Goal: Task Accomplishment & Management: Manage account settings

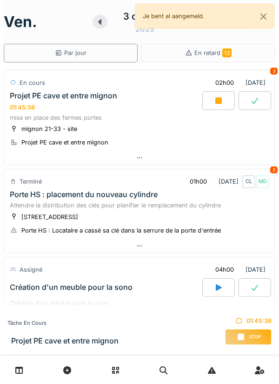
click at [134, 160] on div at bounding box center [139, 157] width 271 height 13
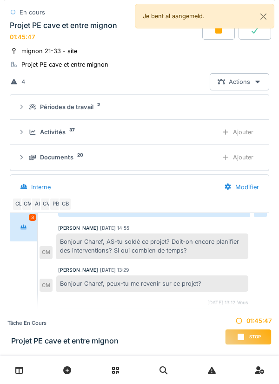
scroll to position [82, 0]
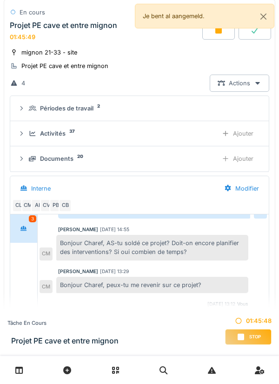
click at [83, 158] on div "Documents 20" at bounding box center [120, 158] width 182 height 9
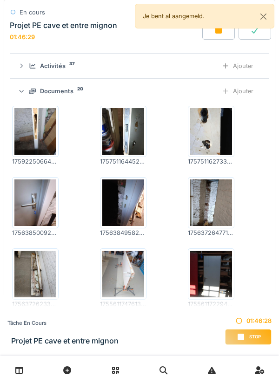
scroll to position [137, 0]
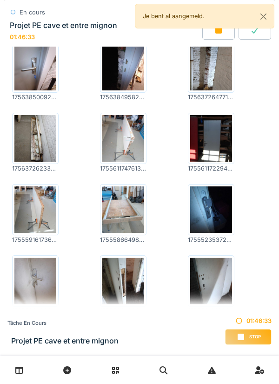
click at [188, 113] on div at bounding box center [211, 138] width 47 height 51
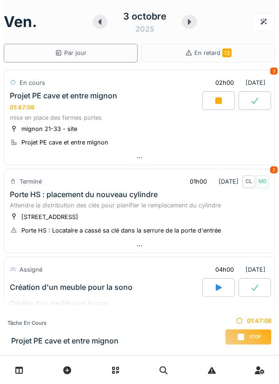
click at [137, 162] on div at bounding box center [139, 157] width 271 height 13
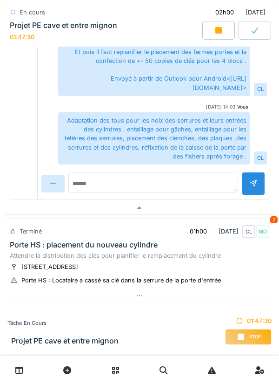
scroll to position [368, 0]
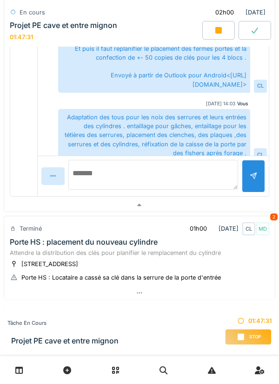
click at [103, 182] on textarea at bounding box center [153, 175] width 170 height 30
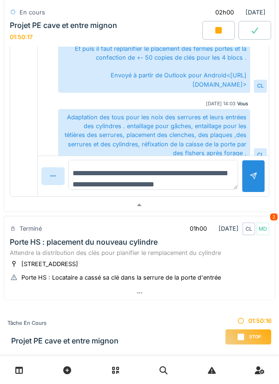
type textarea "**********"
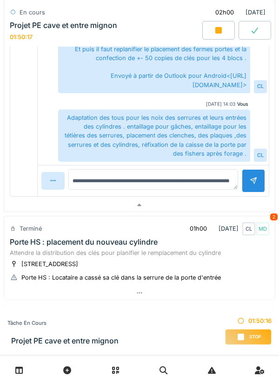
click at [251, 177] on div at bounding box center [253, 180] width 7 height 9
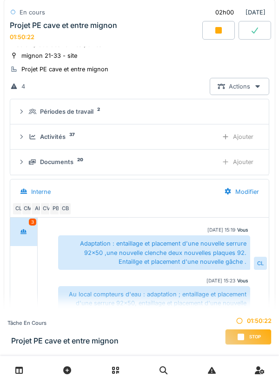
scroll to position [76, 0]
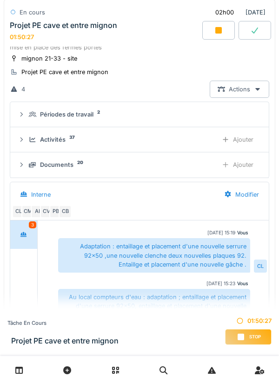
click at [245, 136] on div "Ajouter" at bounding box center [237, 139] width 47 height 17
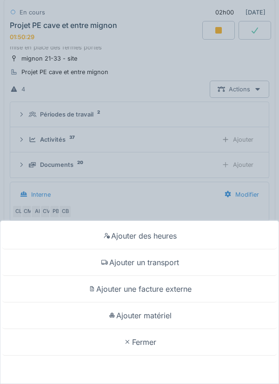
click at [168, 317] on div "Ajouter matériel" at bounding box center [139, 315] width 275 height 27
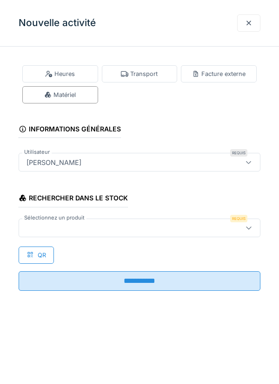
click at [70, 224] on div at bounding box center [124, 227] width 203 height 10
click at [250, 25] on div at bounding box center [248, 23] width 7 height 9
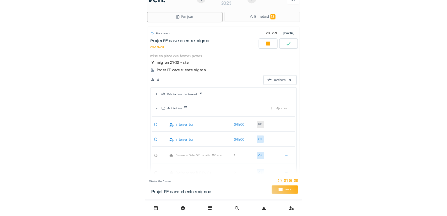
scroll to position [0, 0]
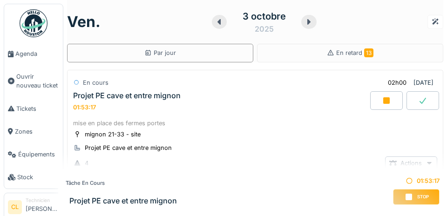
click at [27, 54] on span "Agenda" at bounding box center [37, 53] width 44 height 9
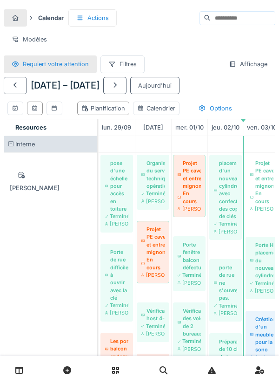
click at [22, 88] on div at bounding box center [15, 85] width 23 height 17
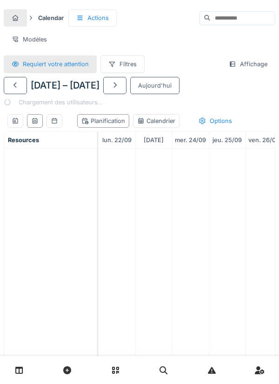
click at [13, 88] on div at bounding box center [15, 85] width 7 height 9
click at [13, 87] on div at bounding box center [15, 85] width 7 height 9
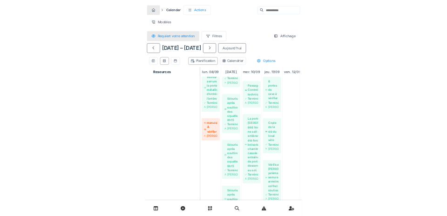
scroll to position [85, 0]
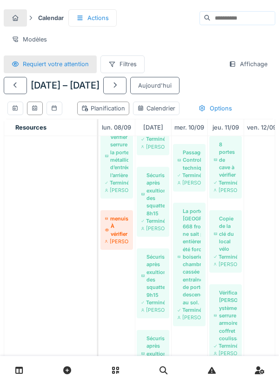
click at [273, 382] on div at bounding box center [139, 370] width 279 height 28
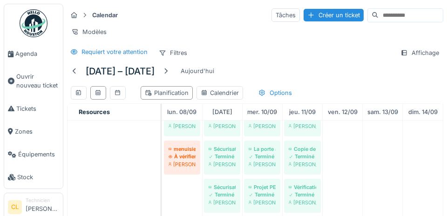
scroll to position [75, 0]
click at [28, 54] on span "Agenda" at bounding box center [37, 53] width 44 height 9
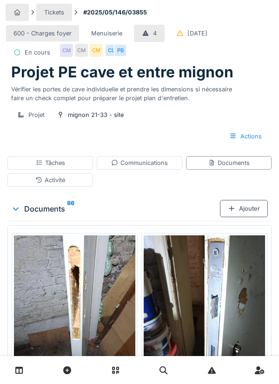
scroll to position [78, 0]
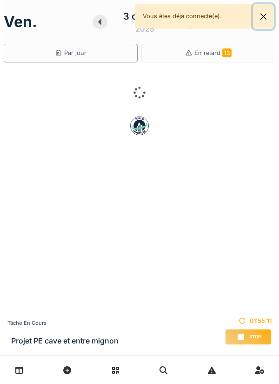
click at [269, 18] on button "Close" at bounding box center [263, 16] width 21 height 25
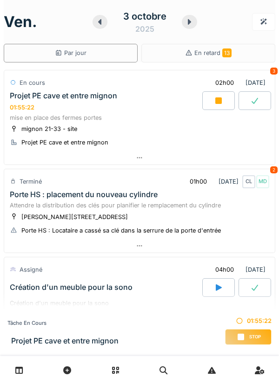
click at [103, 22] on icon at bounding box center [99, 21] width 9 height 7
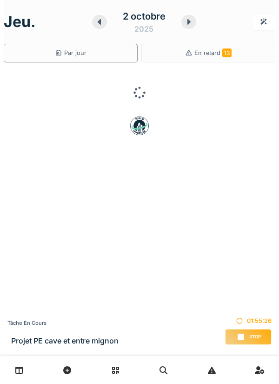
click at [97, 24] on icon at bounding box center [99, 21] width 9 height 7
click at [103, 24] on icon at bounding box center [100, 21] width 9 height 7
click at [91, 23] on icon at bounding box center [89, 22] width 3 height 6
click at [93, 24] on icon at bounding box center [90, 21] width 9 height 7
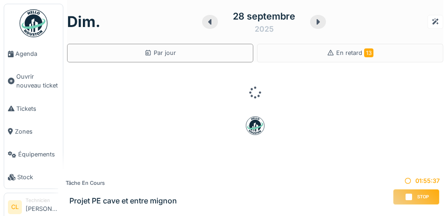
click at [25, 54] on span "Agenda" at bounding box center [37, 53] width 44 height 9
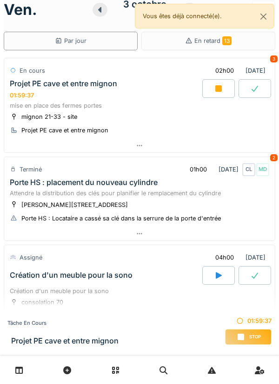
scroll to position [30, 0]
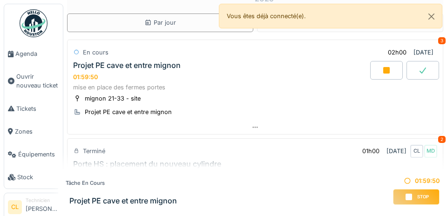
click at [31, 54] on span "Agenda" at bounding box center [37, 53] width 44 height 9
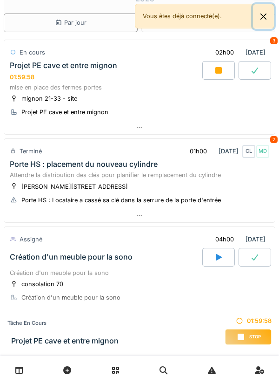
click at [268, 20] on button "Close" at bounding box center [263, 16] width 21 height 25
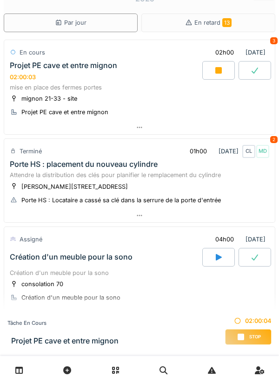
click at [244, 336] on icon at bounding box center [240, 336] width 9 height 7
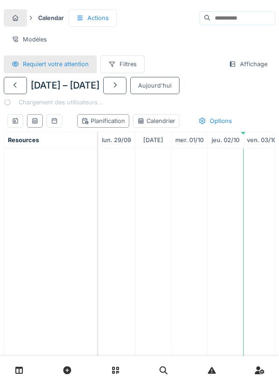
click at [14, 121] on icon at bounding box center [15, 121] width 5 height 6
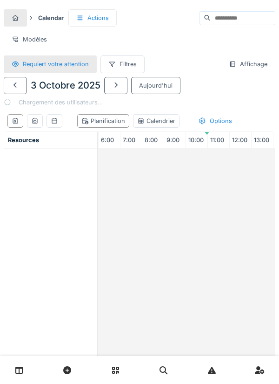
scroll to position [0, 132]
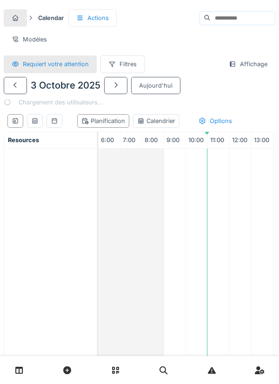
click at [56, 121] on icon at bounding box center [54, 121] width 5 height 6
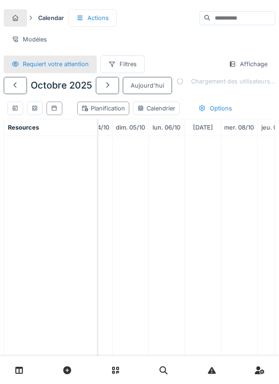
scroll to position [0, 0]
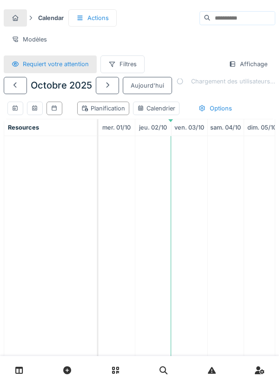
click at [246, 66] on div "Affichage" at bounding box center [248, 63] width 54 height 17
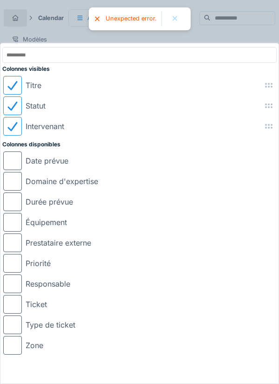
click at [174, 48] on input "text" at bounding box center [139, 55] width 275 height 16
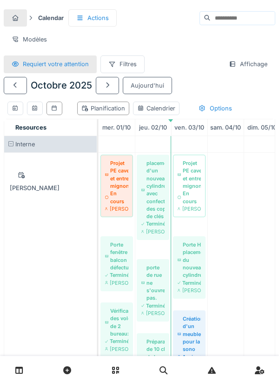
click at [151, 109] on div "Calendrier" at bounding box center [156, 108] width 38 height 9
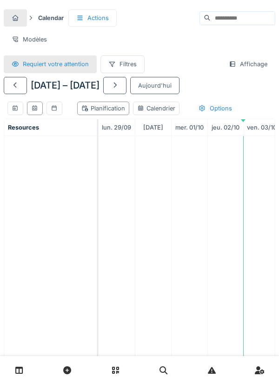
click at [67, 63] on div "Requiert votre attention" at bounding box center [56, 64] width 66 height 9
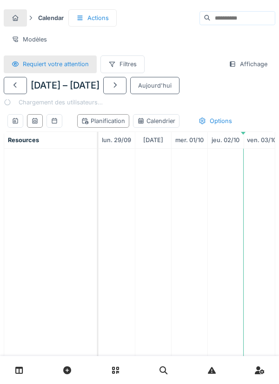
click at [31, 41] on div "Modèles" at bounding box center [29, 39] width 51 height 17
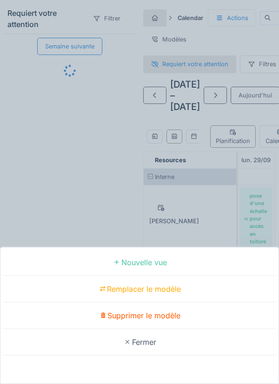
click at [91, 197] on div "Nouvelle vue Remplacer le modèle Supprimer le modèle Fermer" at bounding box center [139, 192] width 279 height 384
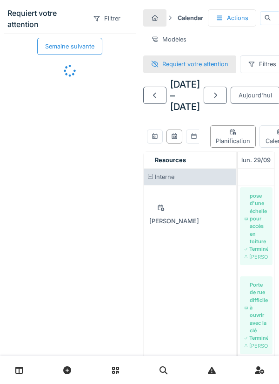
click at [103, 203] on div "Semaine suivante" at bounding box center [70, 176] width 132 height 284
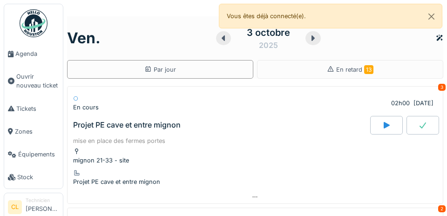
click at [25, 60] on link "Agenda" at bounding box center [33, 53] width 59 height 23
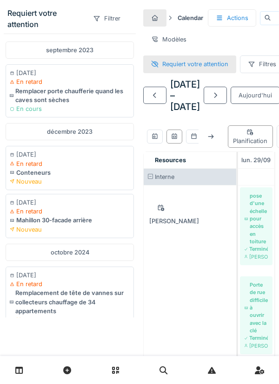
click at [161, 43] on div "Modèles" at bounding box center [168, 39] width 51 height 17
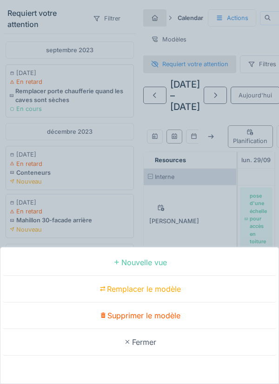
click at [130, 212] on div "Nouvelle vue Remplacer le modèle Supprimer le modèle Fermer" at bounding box center [139, 192] width 279 height 384
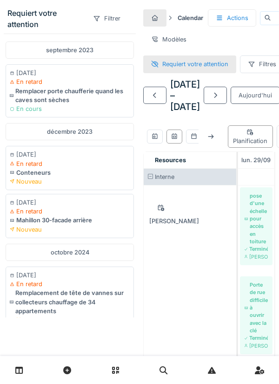
scroll to position [0, 99]
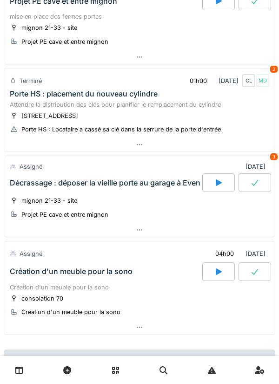
scroll to position [101, 0]
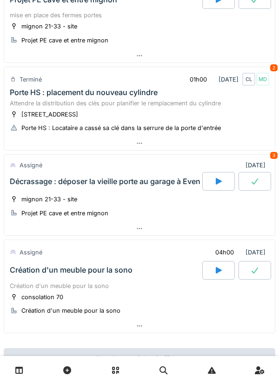
click at [218, 181] on icon at bounding box center [219, 181] width 6 height 7
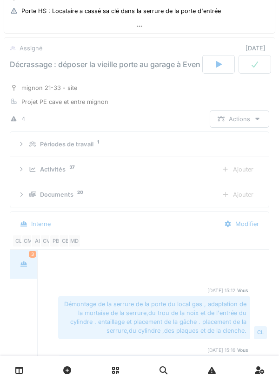
scroll to position [321, 0]
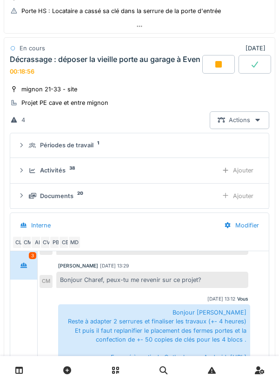
click at [216, 64] on icon at bounding box center [219, 64] width 7 height 7
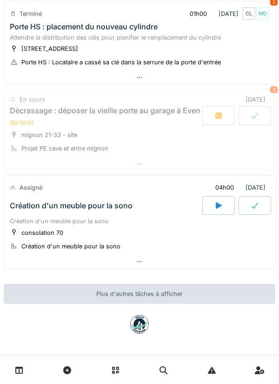
click at [216, 112] on icon at bounding box center [219, 115] width 7 height 7
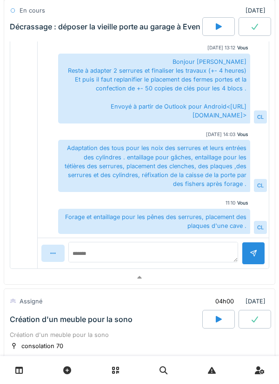
scroll to position [581, 0]
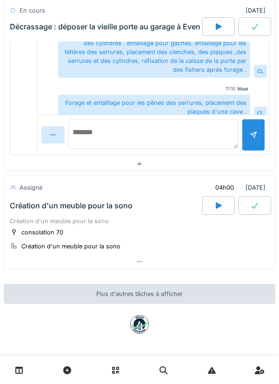
click at [108, 142] on textarea at bounding box center [153, 134] width 170 height 30
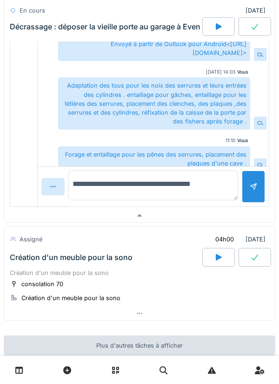
type textarea "**********"
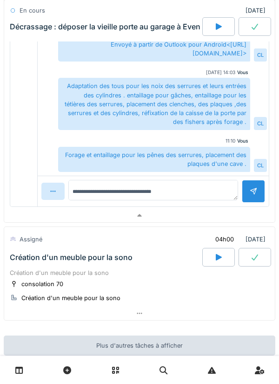
click at [251, 191] on div at bounding box center [253, 191] width 23 height 23
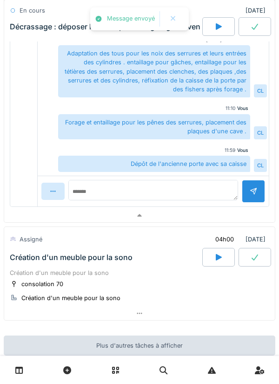
scroll to position [294, 0]
